Goal: Find specific page/section: Find specific page/section

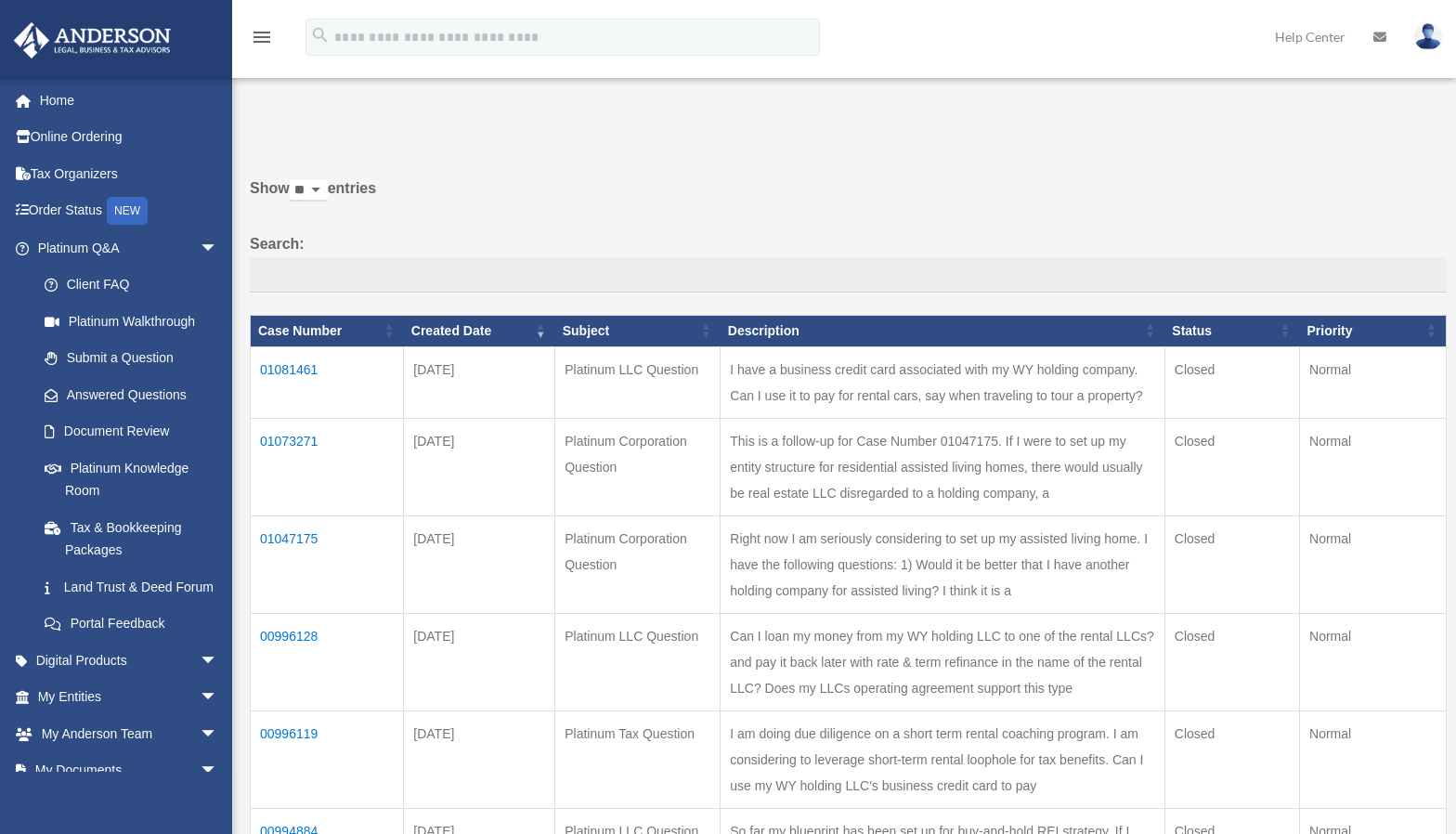
click at [720, 398] on td "I have a business credit card associated with my WY holding company. Can I use …" at bounding box center [942, 382] width 445 height 71
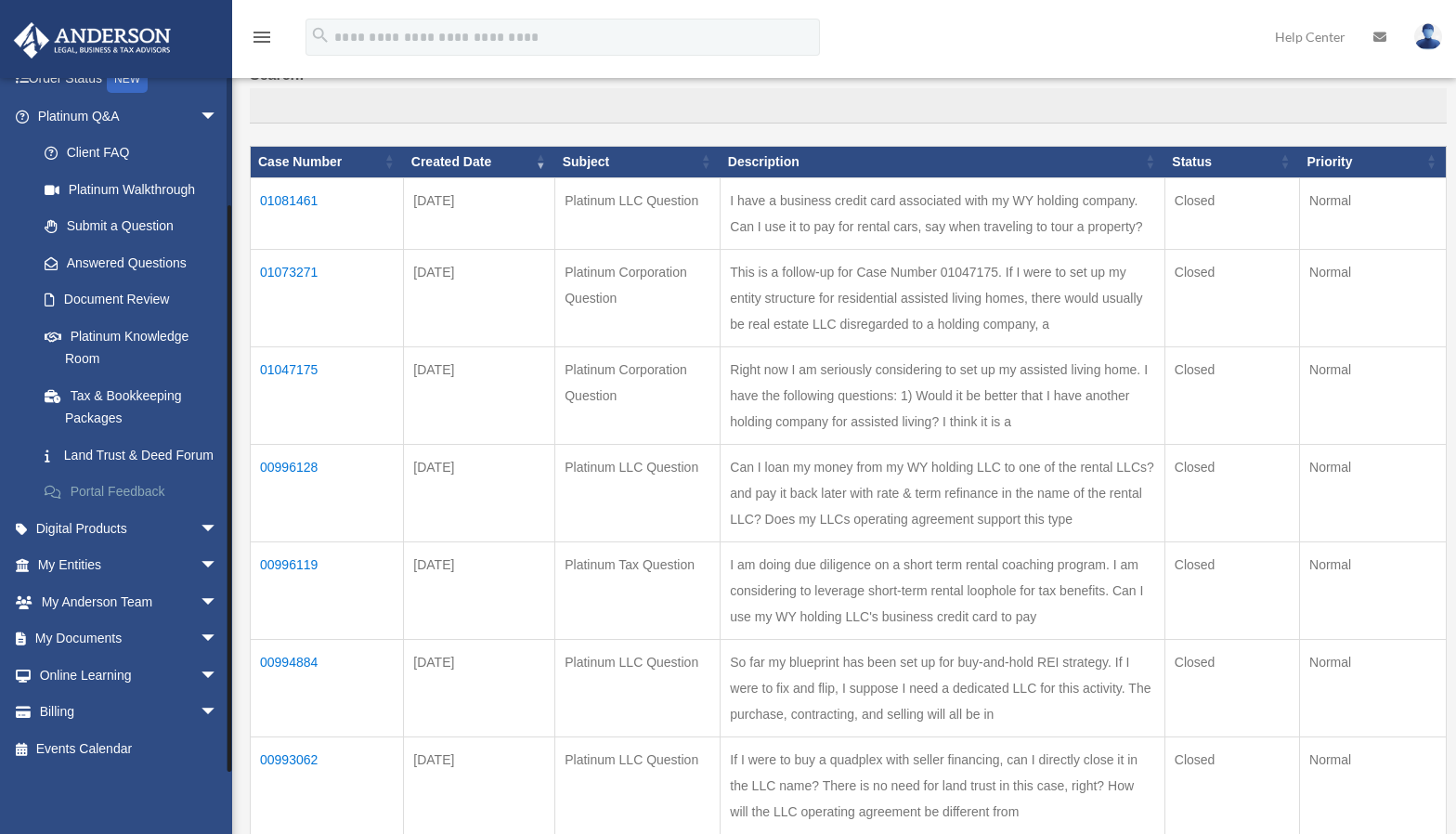
scroll to position [173, 0]
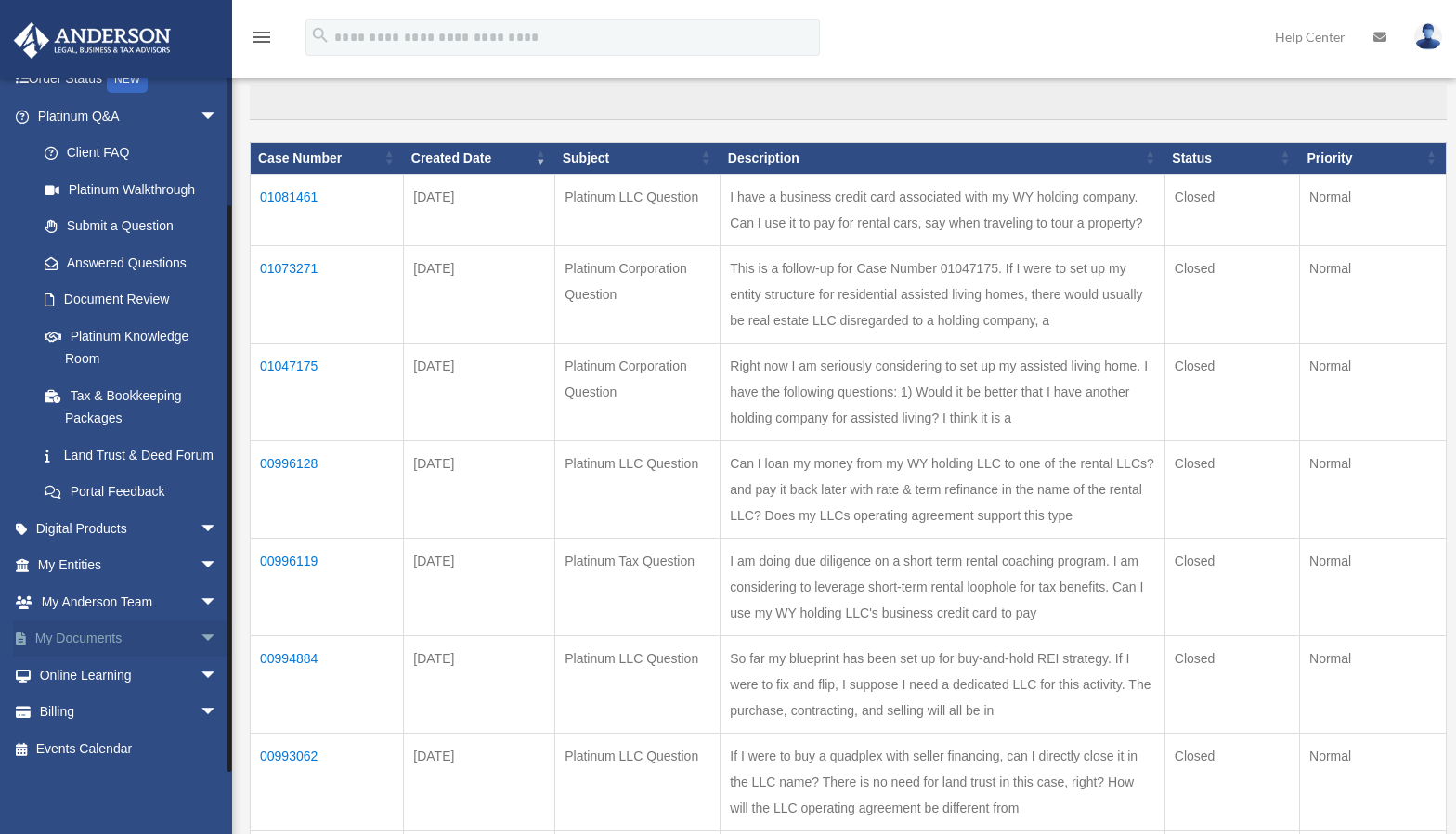
click at [200, 636] on span "arrow_drop_down" at bounding box center [218, 638] width 38 height 38
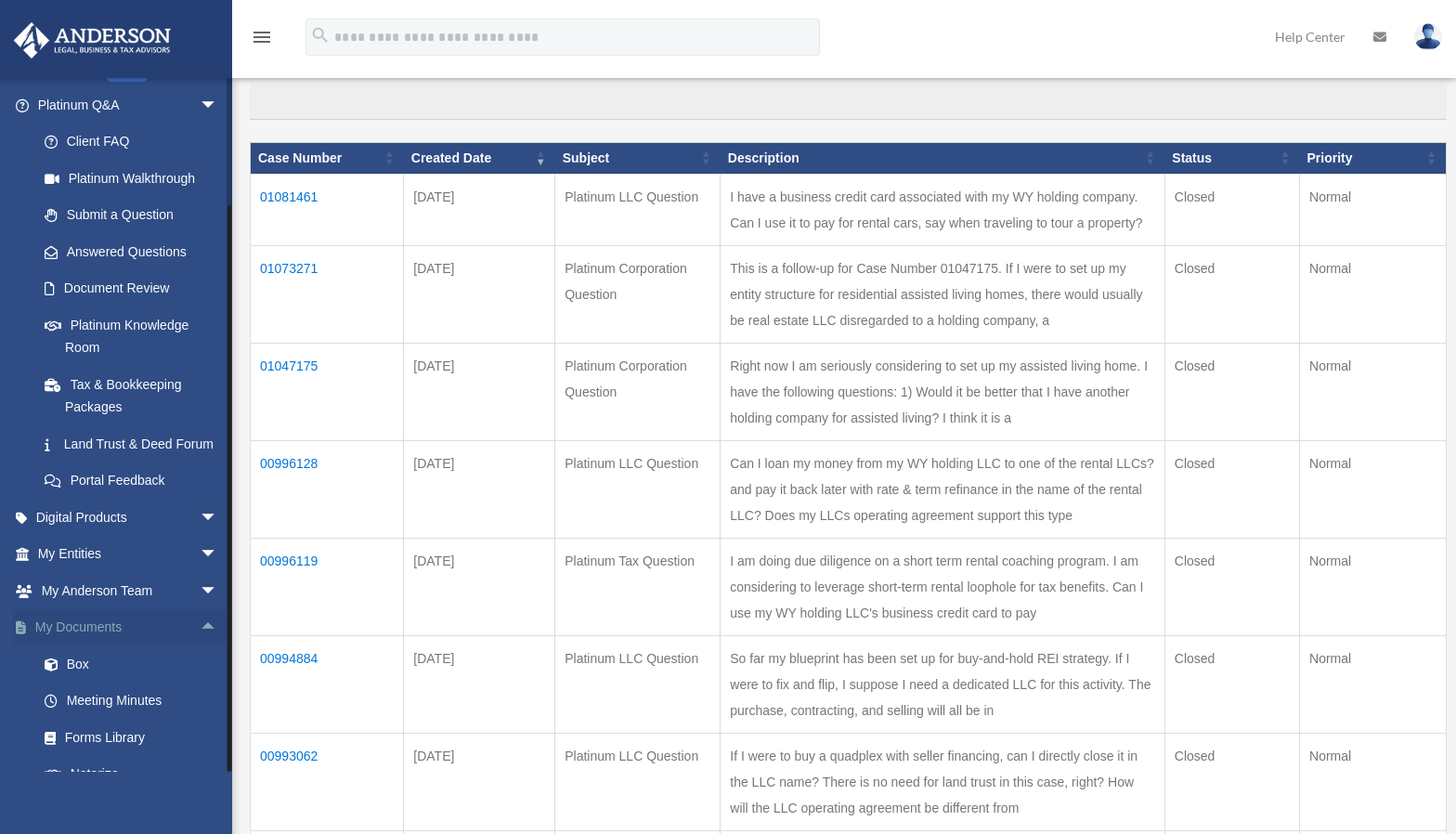
scroll to position [288, 0]
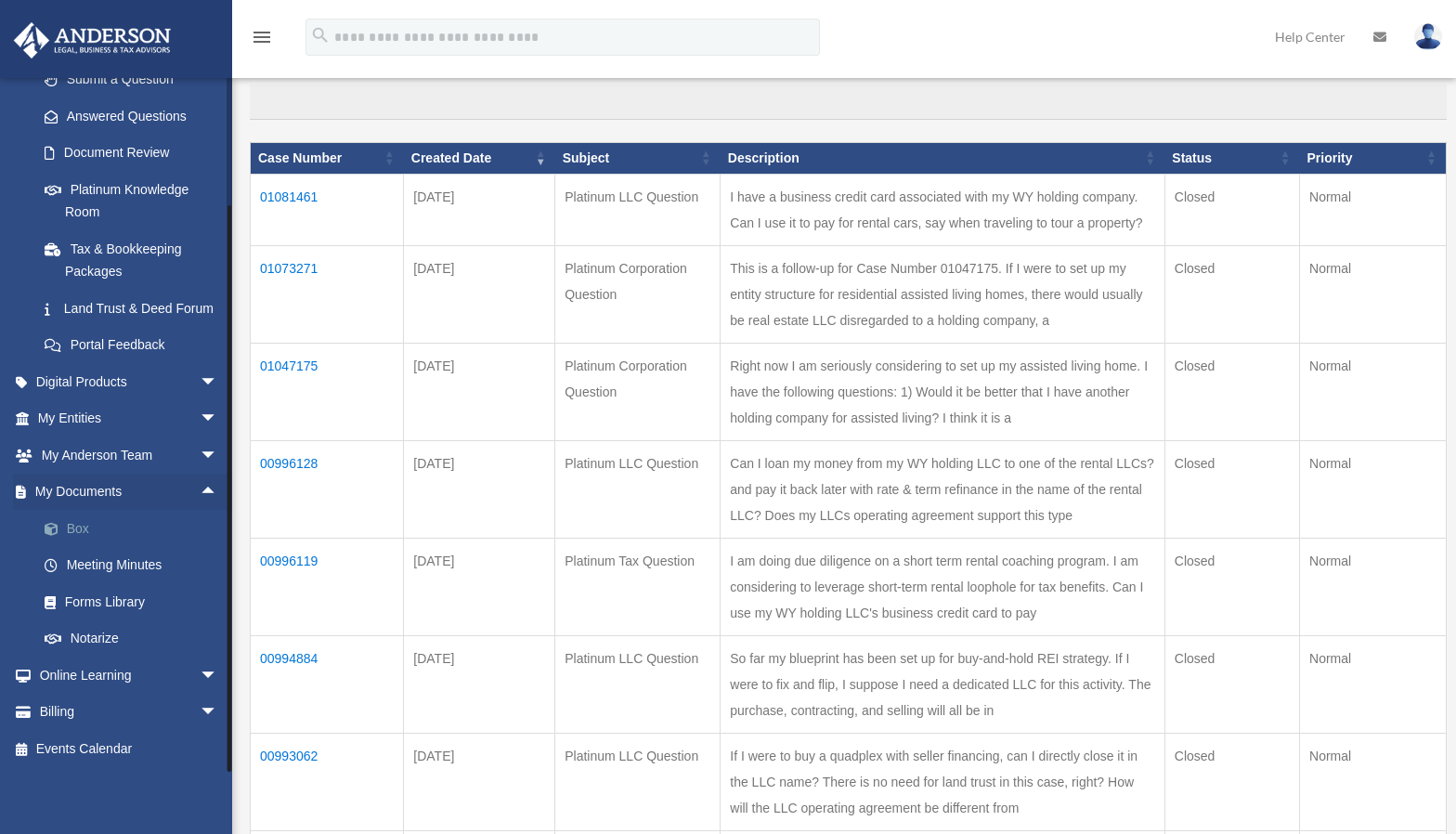
click at [117, 521] on link "Box" at bounding box center [136, 528] width 220 height 38
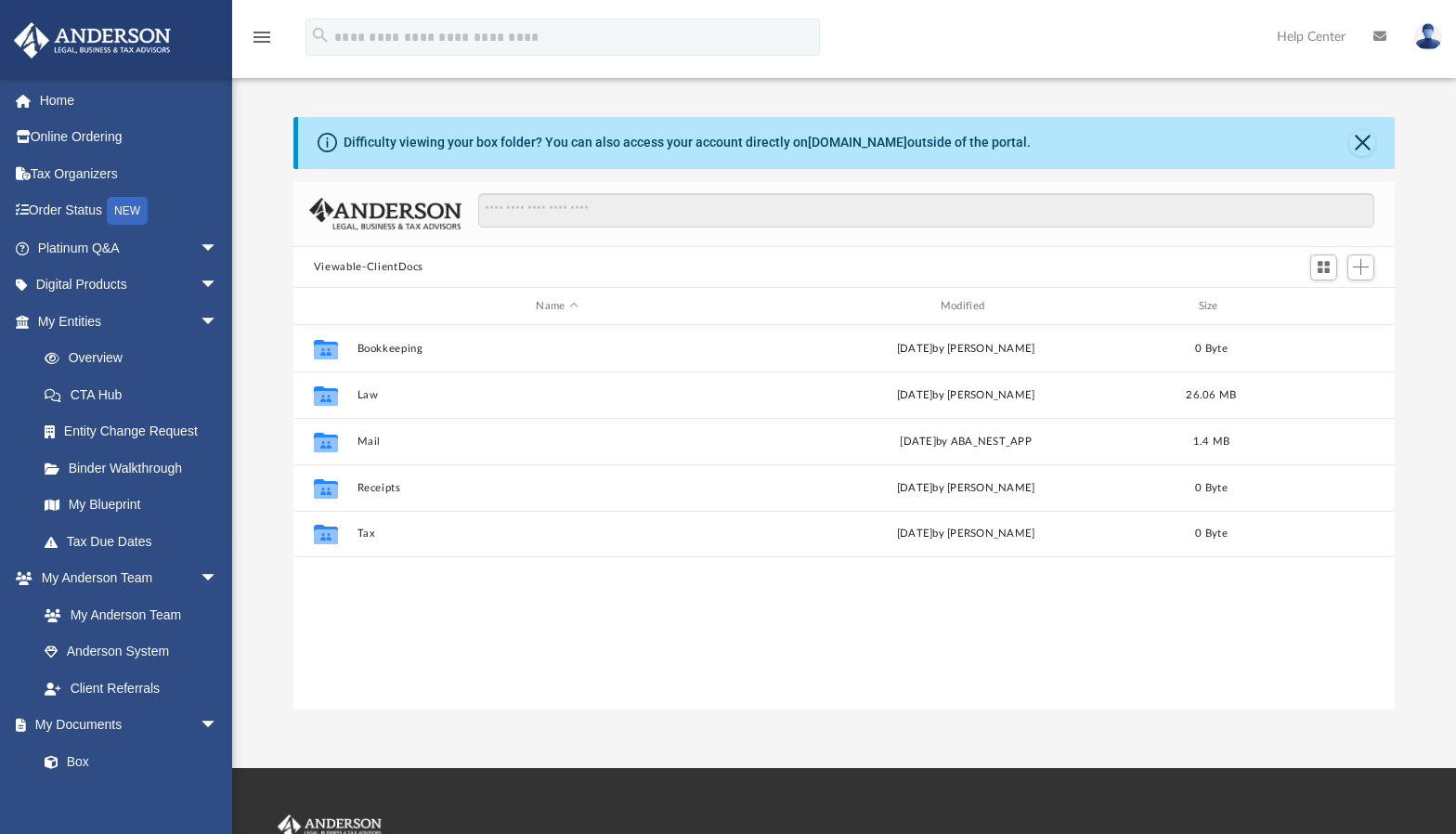
scroll to position [409, 1088]
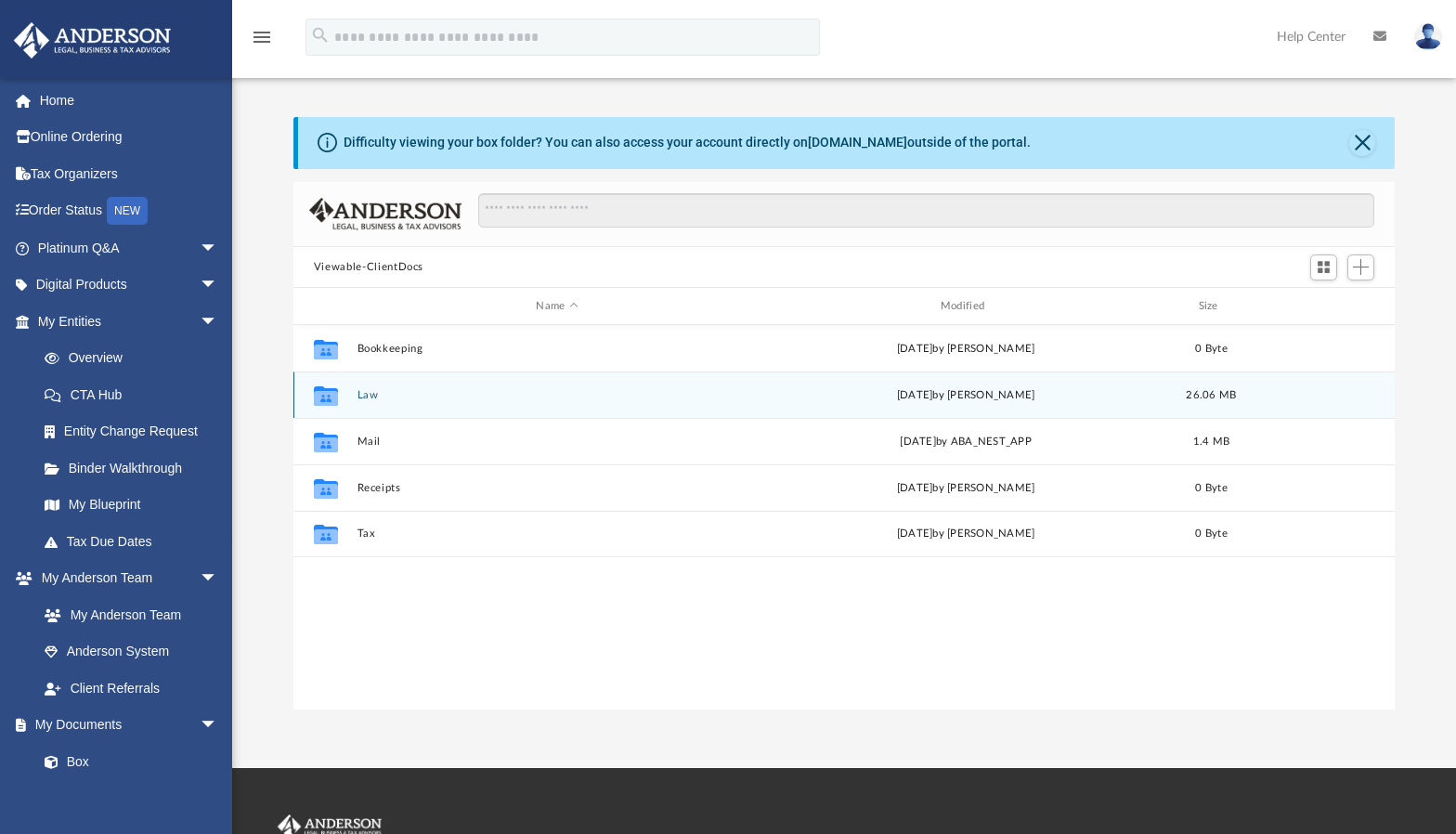
click at [364, 394] on button "Law" at bounding box center [556, 394] width 400 height 13
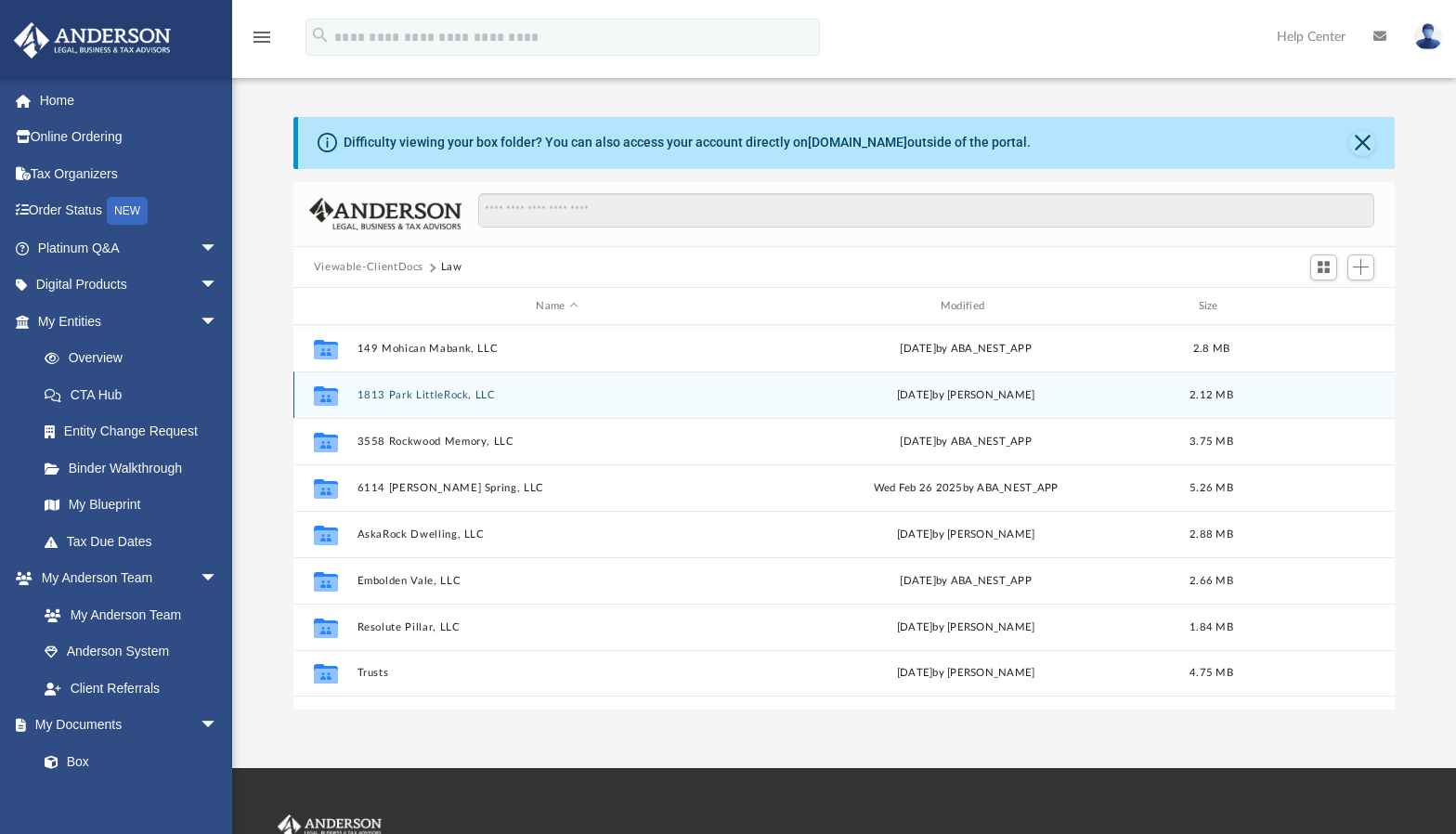
click at [446, 398] on button "1813 Park LittleRock, LLC" at bounding box center [556, 394] width 400 height 13
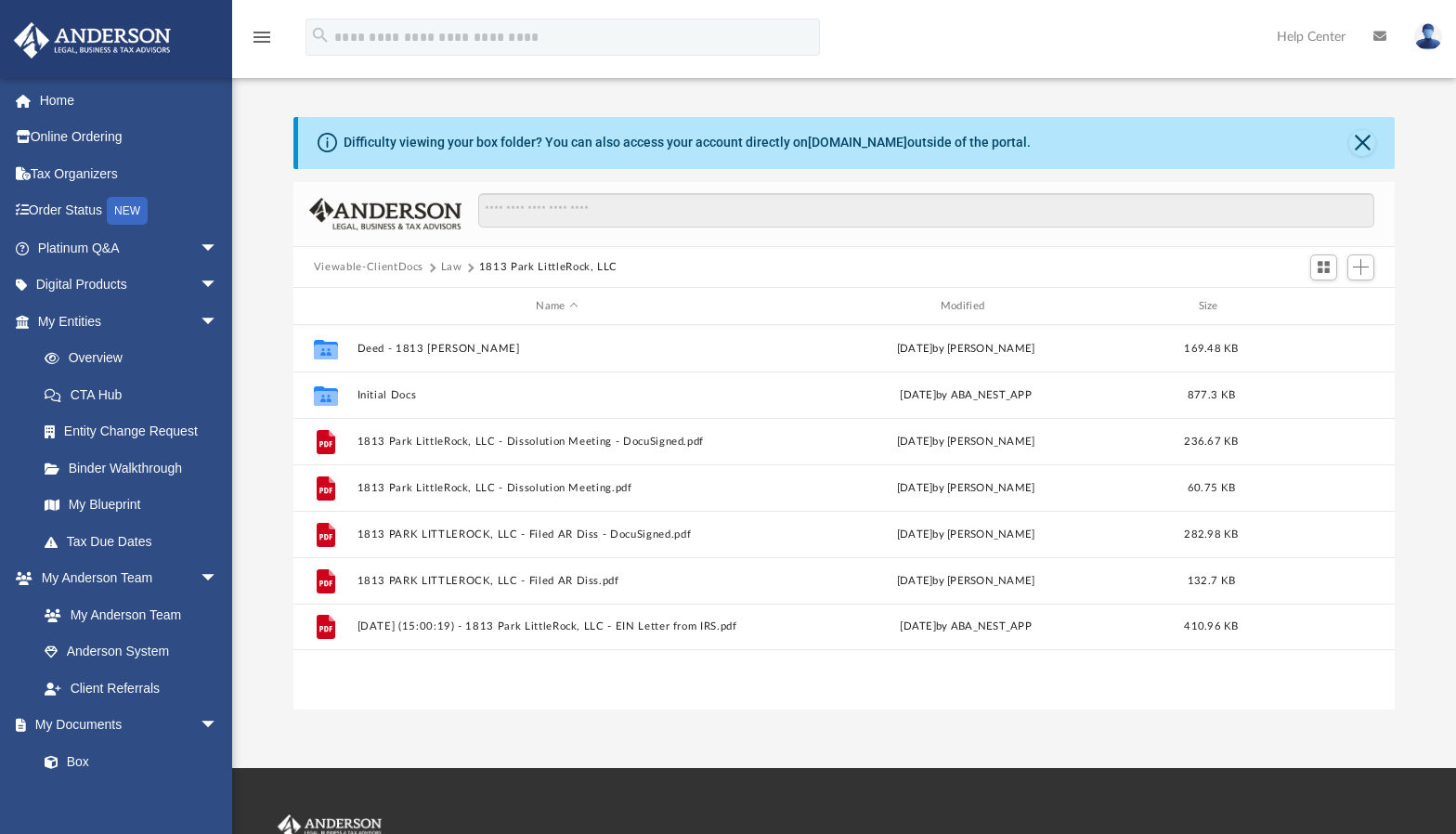
click at [442, 269] on button "Law" at bounding box center [451, 267] width 21 height 16
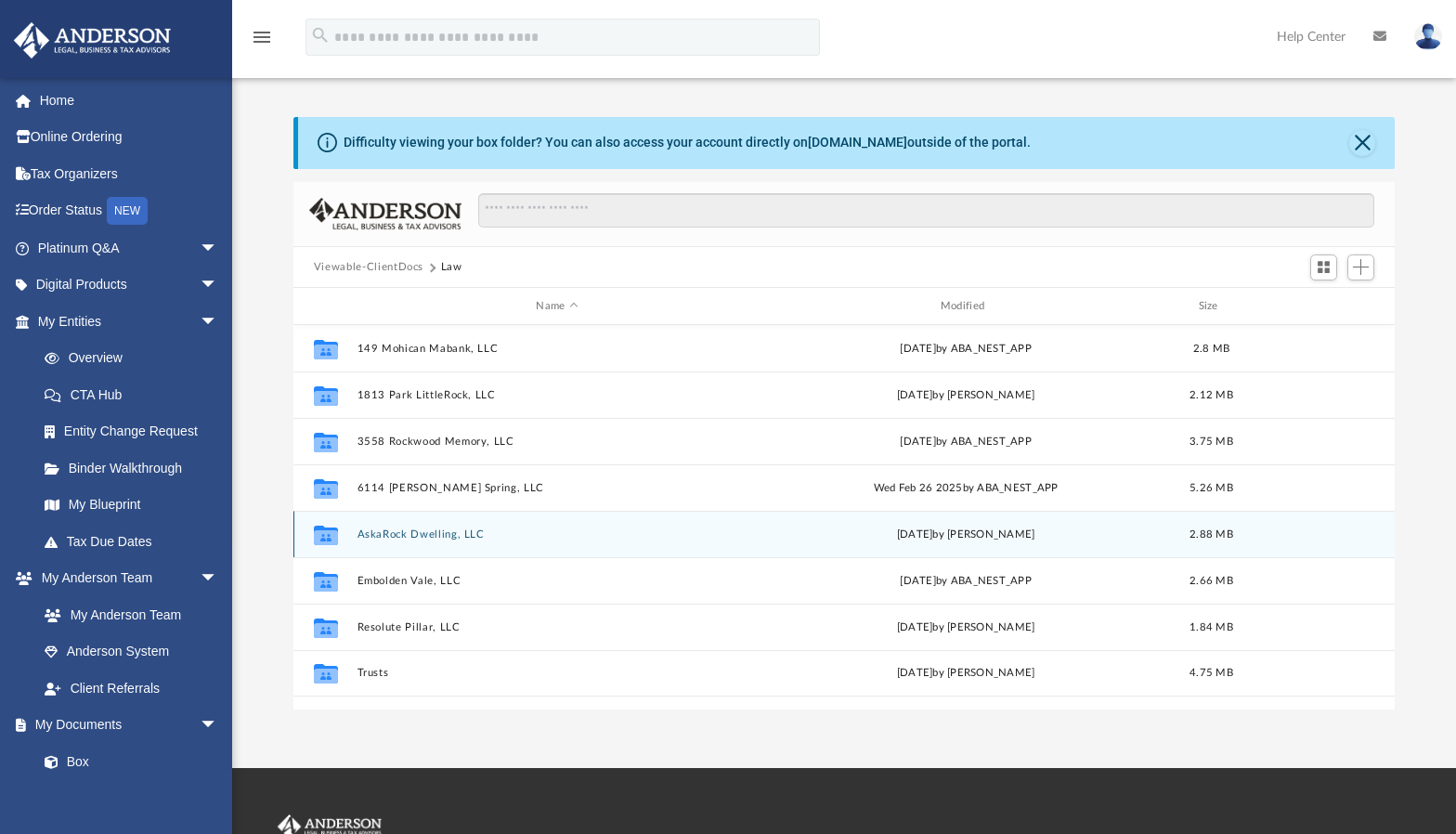
click at [415, 546] on div "Collaborated Folder AskaRock Dwelling, LLC [DATE] by [PERSON_NAME] 2.88 MB" at bounding box center [844, 534] width 1101 height 46
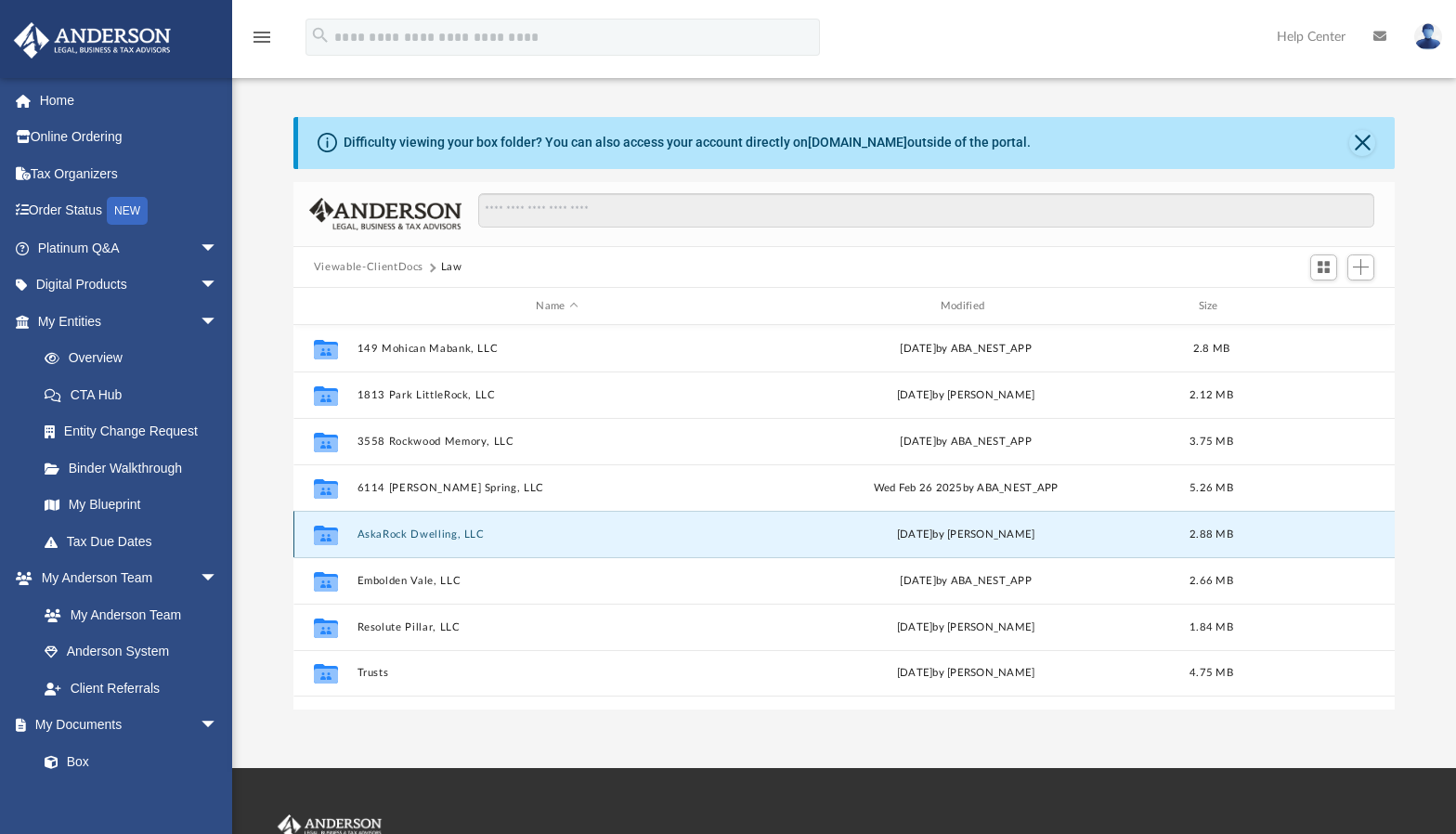
click at [415, 537] on button "AskaRock Dwelling, LLC" at bounding box center [556, 534] width 400 height 13
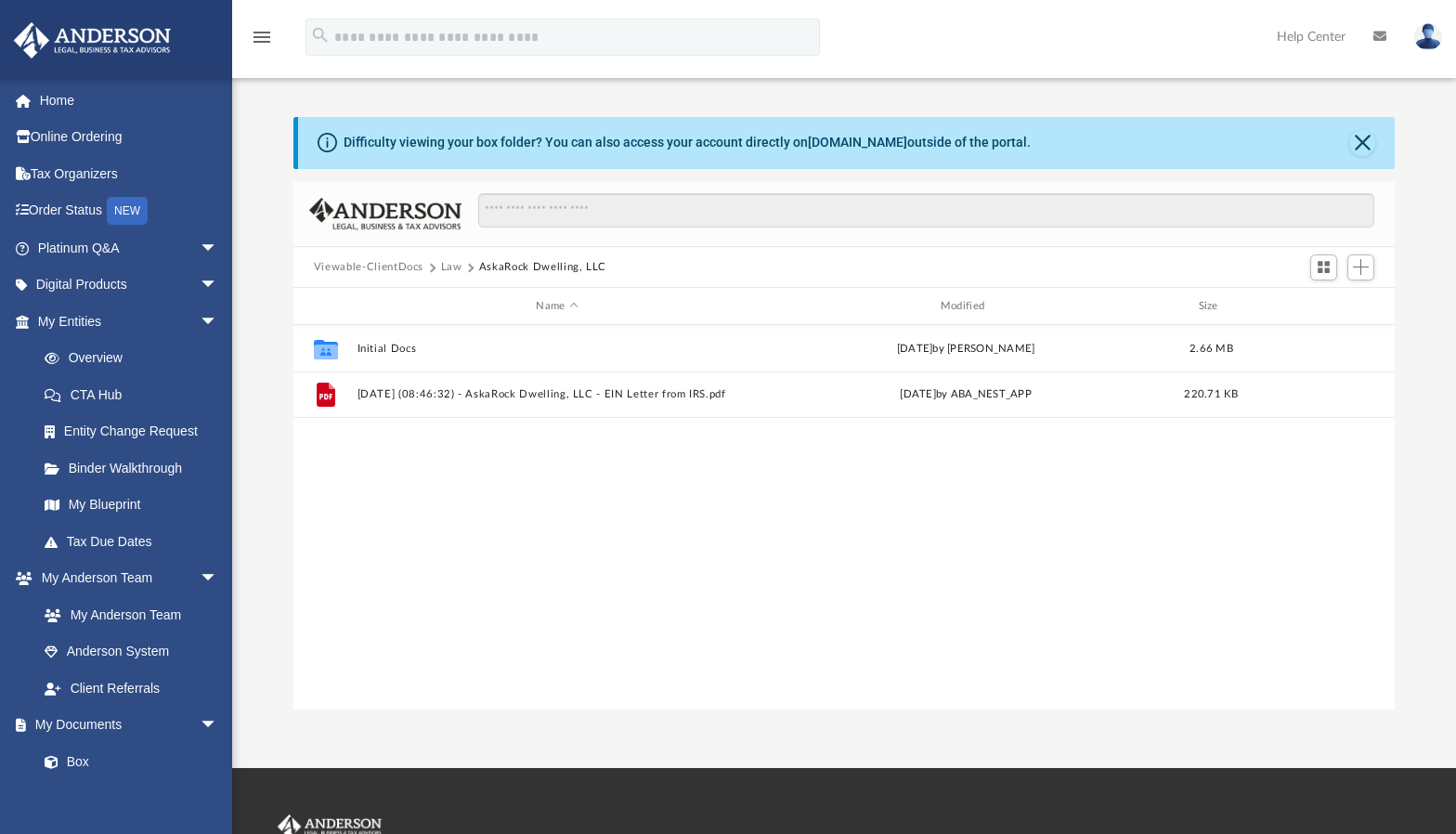
click at [449, 268] on button "Law" at bounding box center [451, 267] width 21 height 16
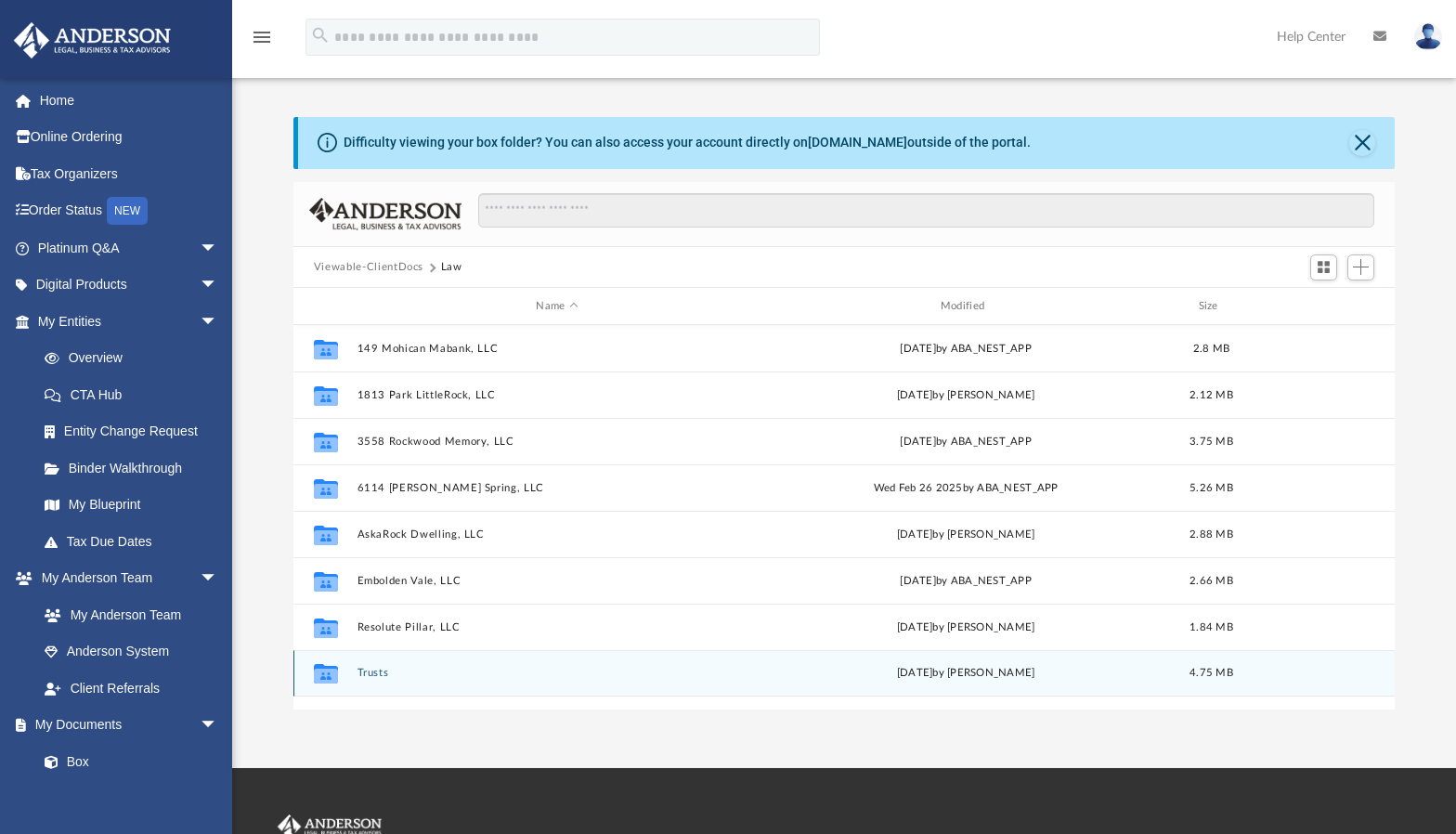
click at [381, 671] on button "Trusts" at bounding box center [556, 673] width 400 height 13
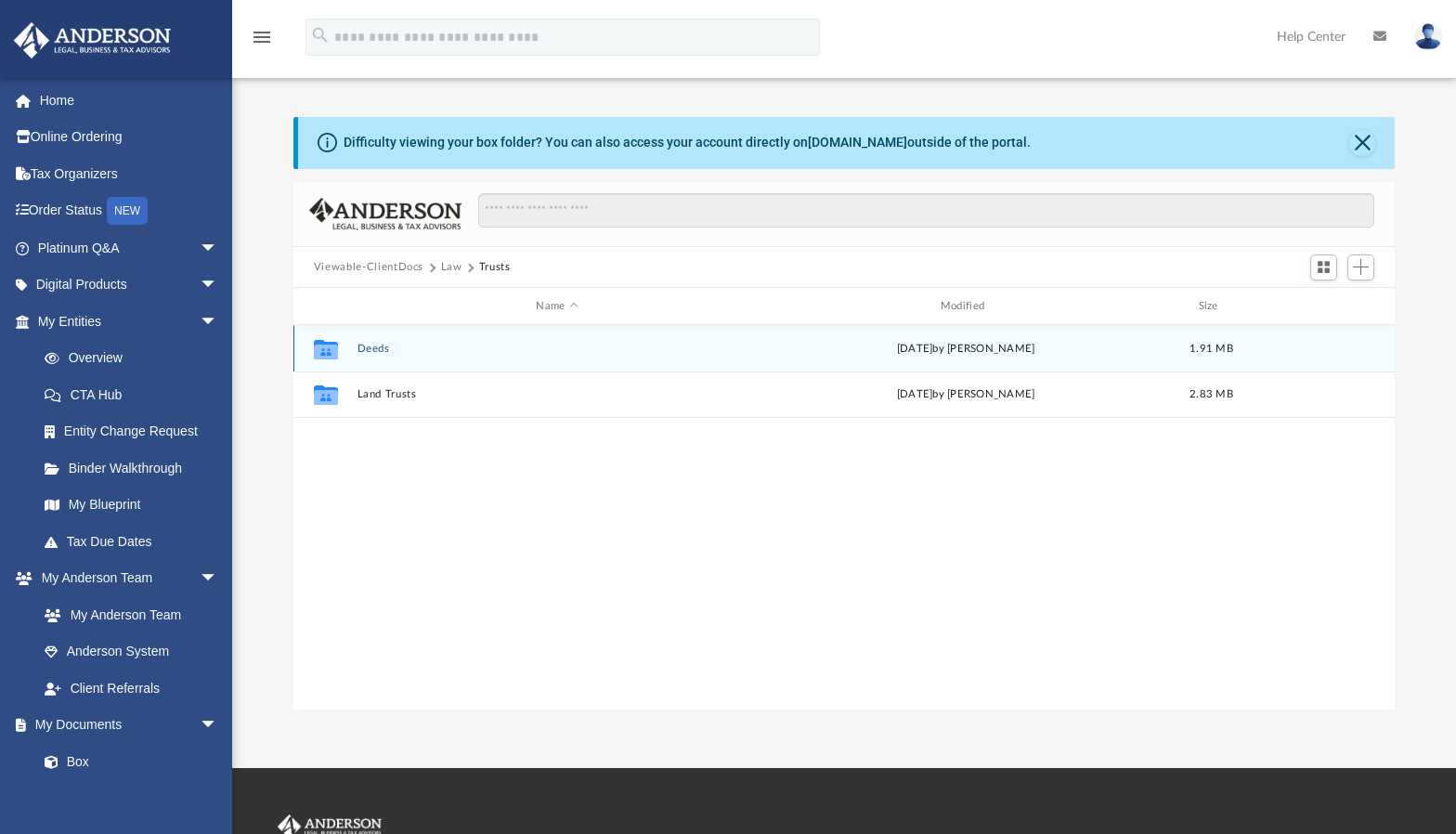
click at [379, 350] on button "Deeds" at bounding box center [556, 348] width 400 height 13
